Goal: Transaction & Acquisition: Purchase product/service

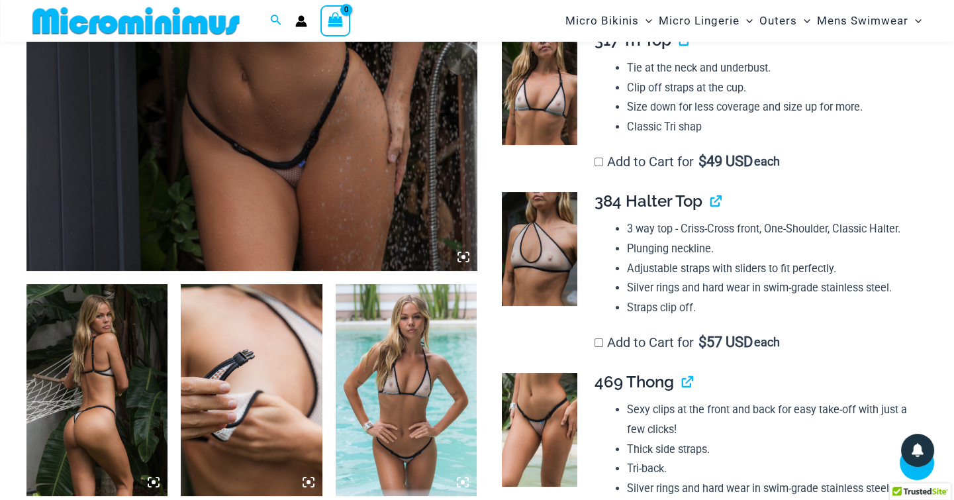
scroll to position [531, 0]
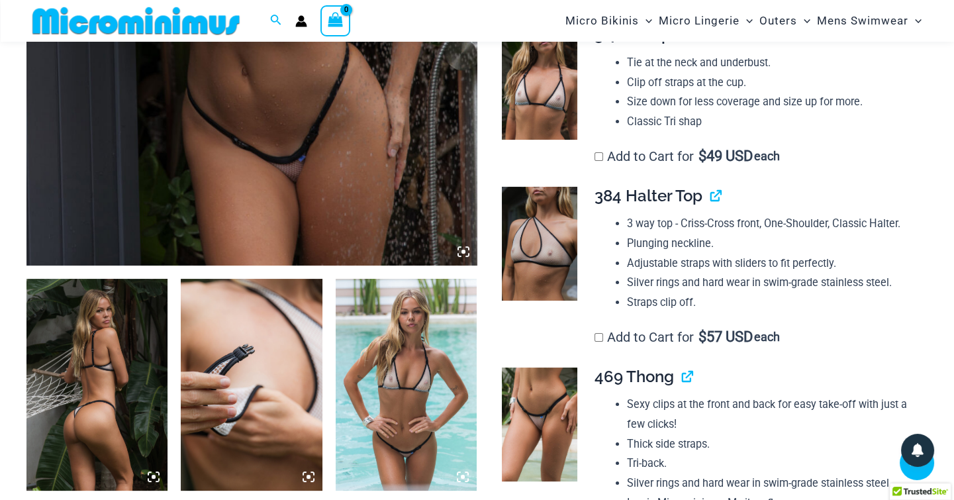
click at [105, 367] on img at bounding box center [96, 385] width 141 height 212
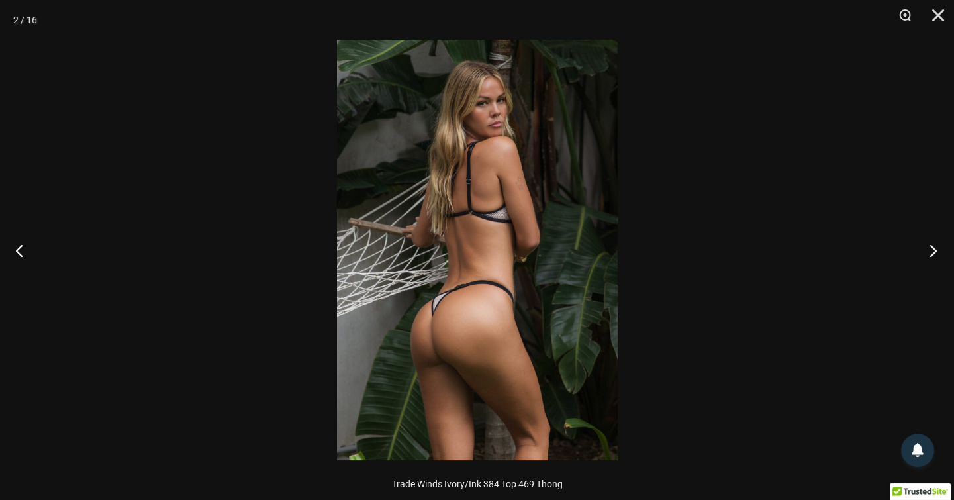
click at [934, 251] on button "Next" at bounding box center [929, 250] width 50 height 66
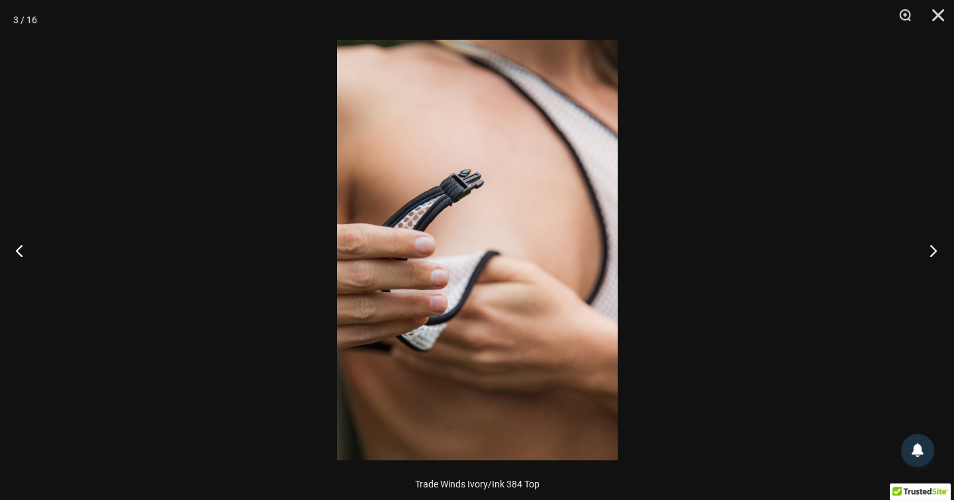
click at [934, 251] on button "Next" at bounding box center [929, 250] width 50 height 66
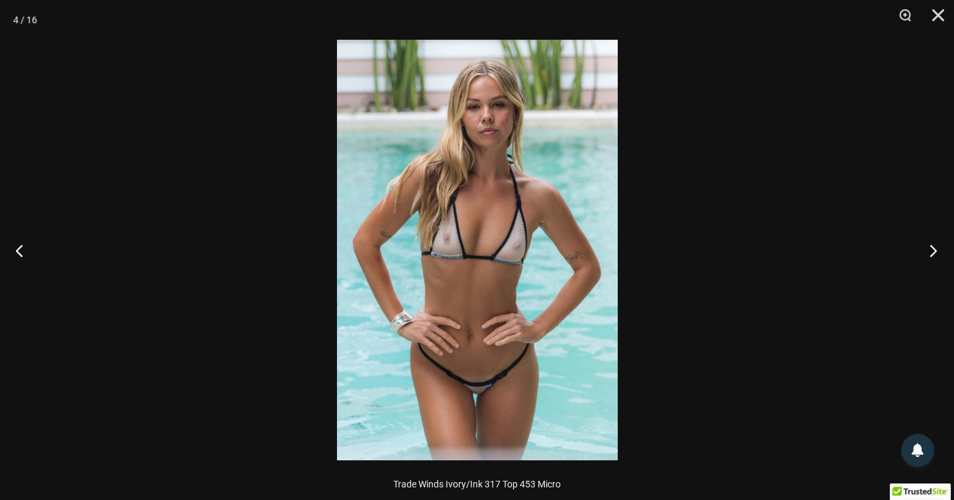
click at [934, 251] on button "Next" at bounding box center [929, 250] width 50 height 66
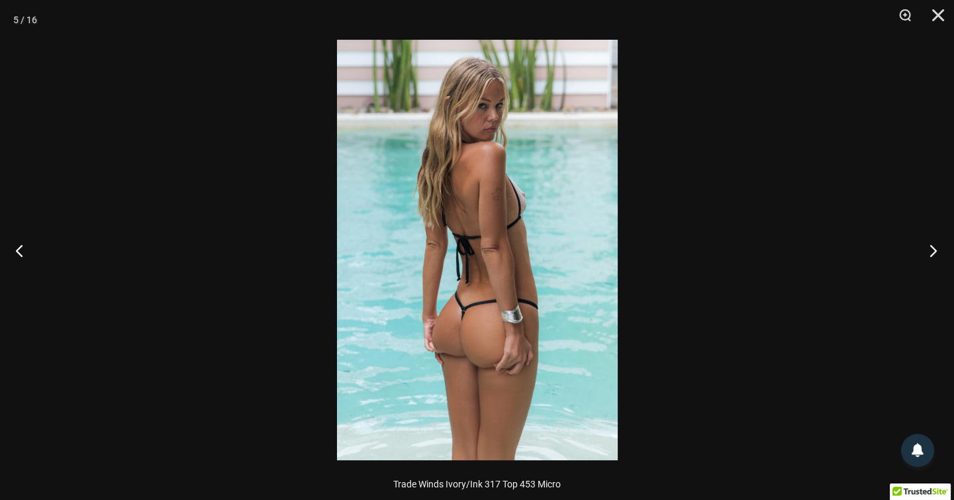
click at [934, 251] on button "Next" at bounding box center [929, 250] width 50 height 66
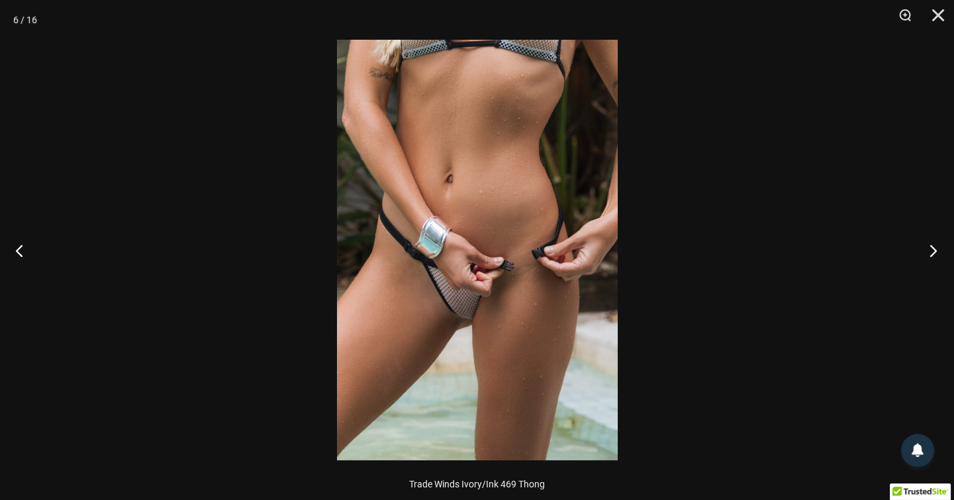
click at [934, 251] on button "Next" at bounding box center [929, 250] width 50 height 66
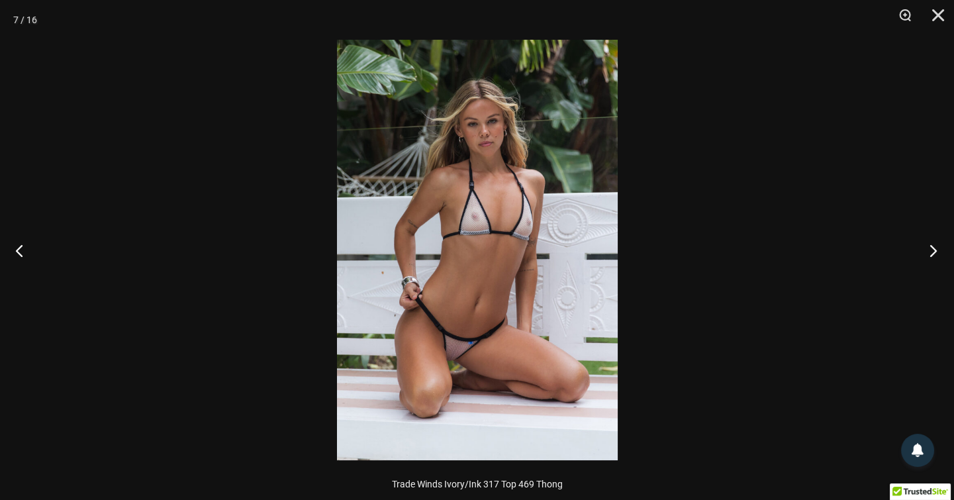
click at [934, 251] on button "Next" at bounding box center [929, 250] width 50 height 66
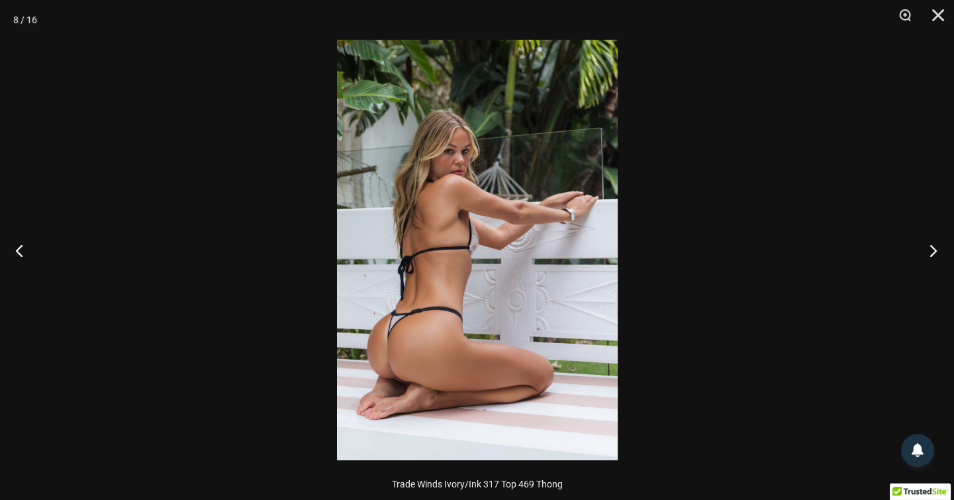
click at [934, 251] on button "Next" at bounding box center [929, 250] width 50 height 66
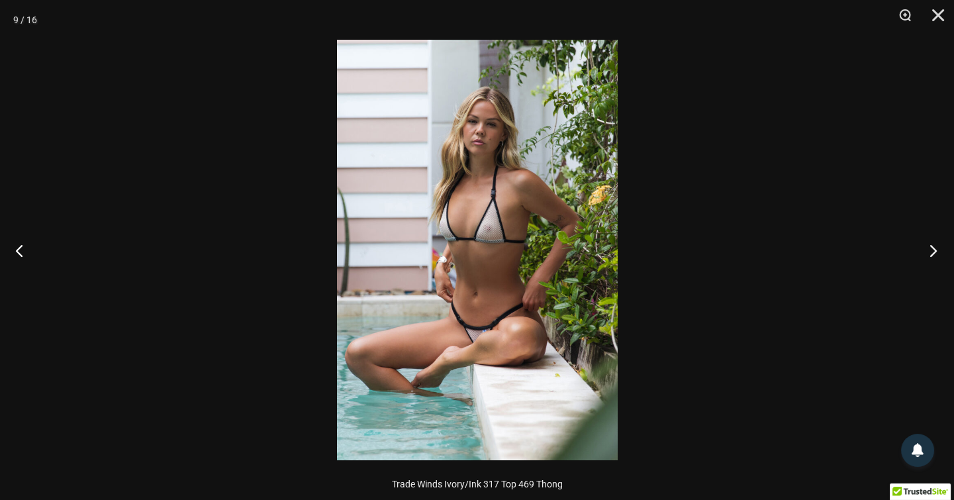
click at [934, 251] on button "Next" at bounding box center [929, 250] width 50 height 66
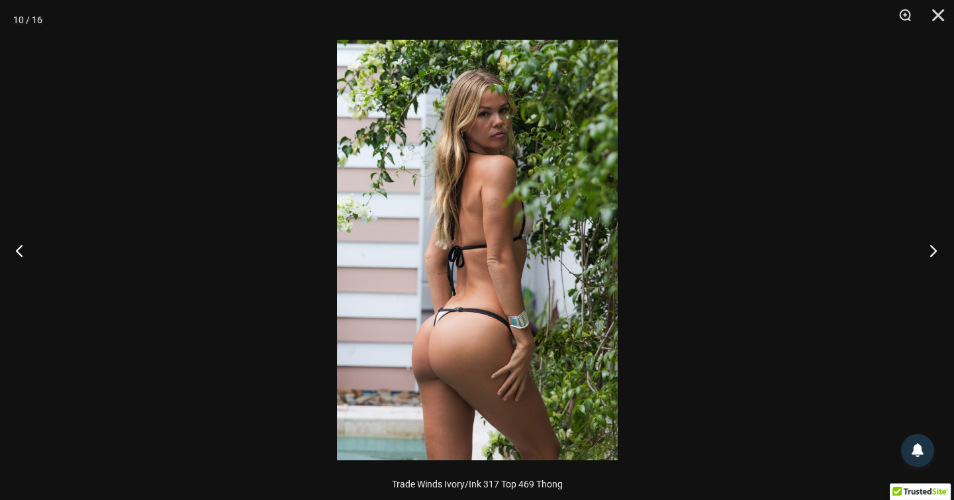
click at [934, 251] on button "Next" at bounding box center [929, 250] width 50 height 66
